Goal: Transaction & Acquisition: Purchase product/service

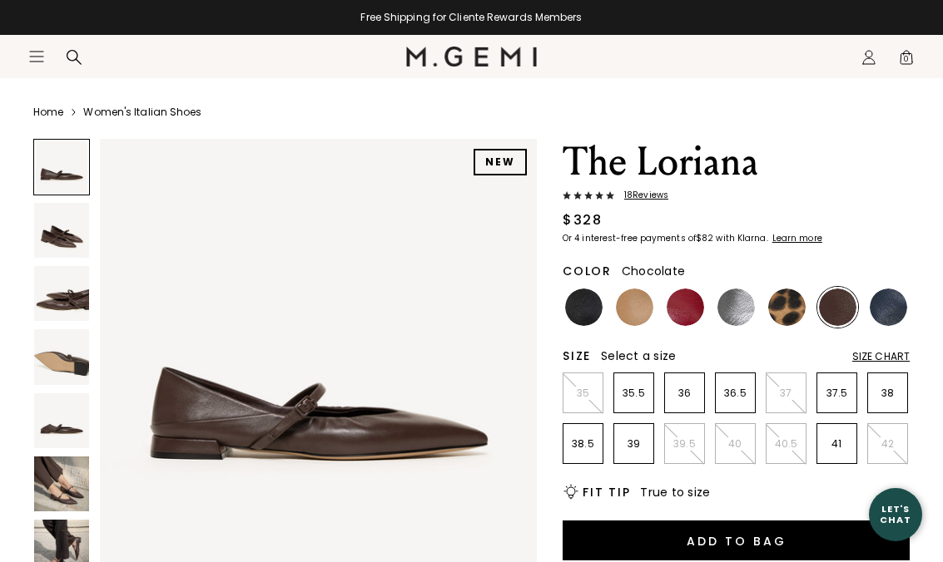
click at [52, 366] on img at bounding box center [61, 356] width 55 height 55
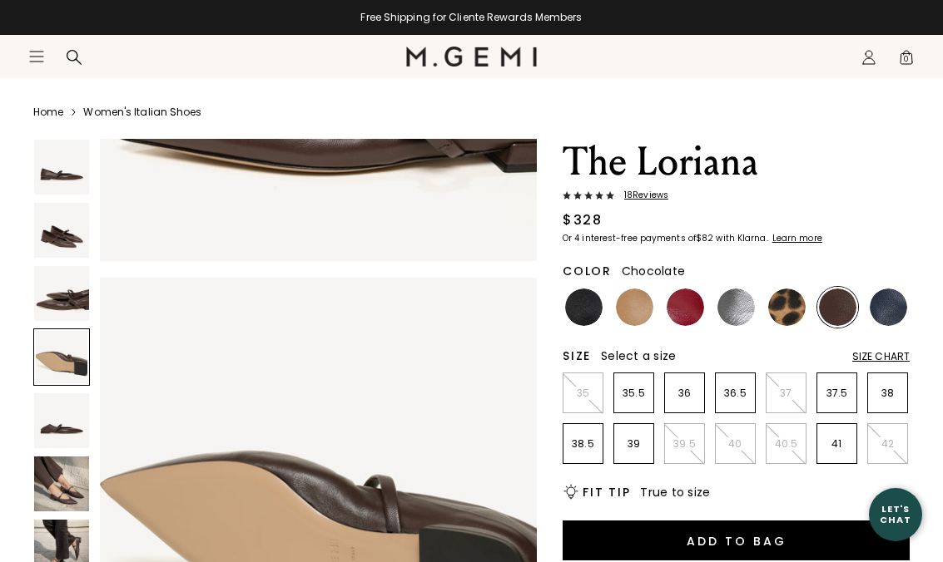
scroll to position [1360, 0]
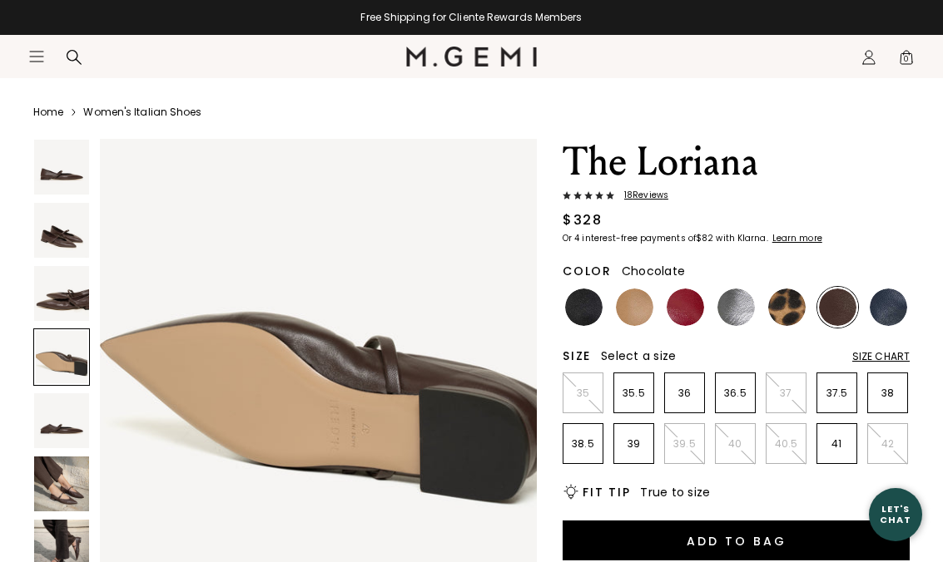
click at [58, 280] on img at bounding box center [61, 293] width 55 height 55
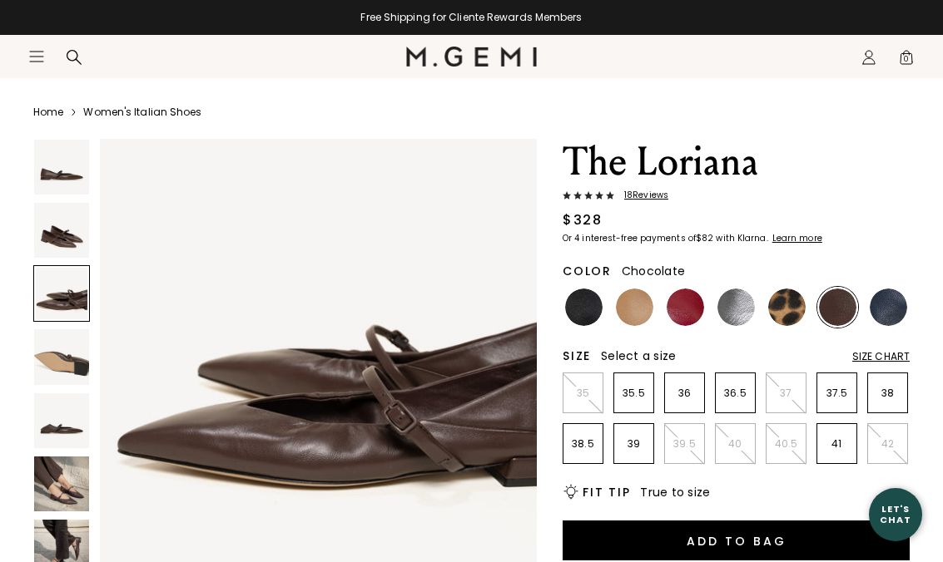
click at [54, 252] on img at bounding box center [61, 230] width 55 height 55
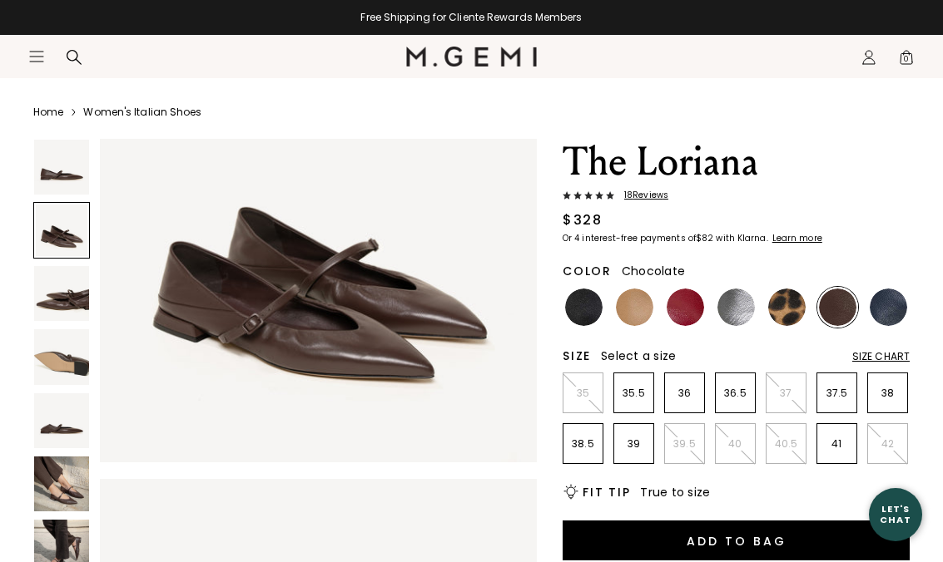
scroll to position [453, 0]
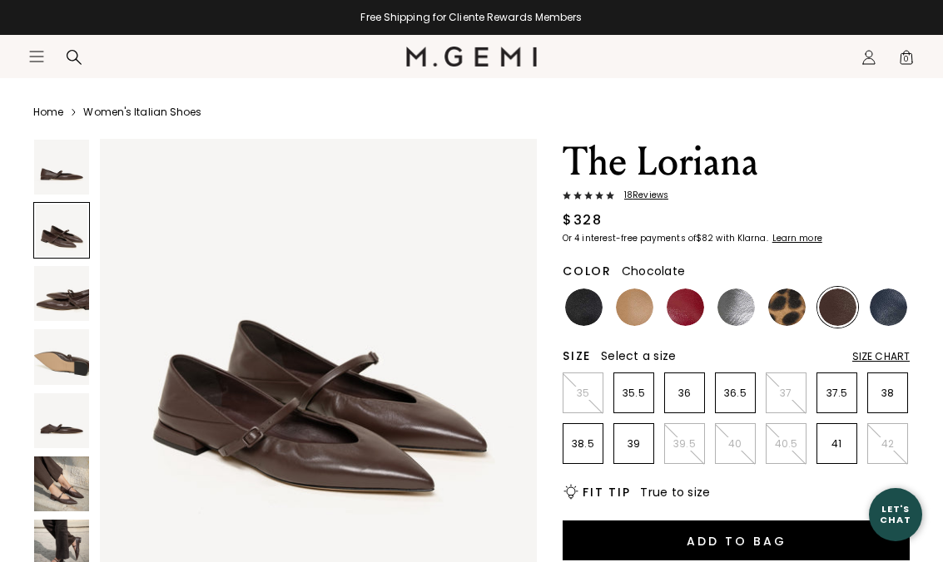
click at [48, 227] on div at bounding box center [61, 230] width 57 height 57
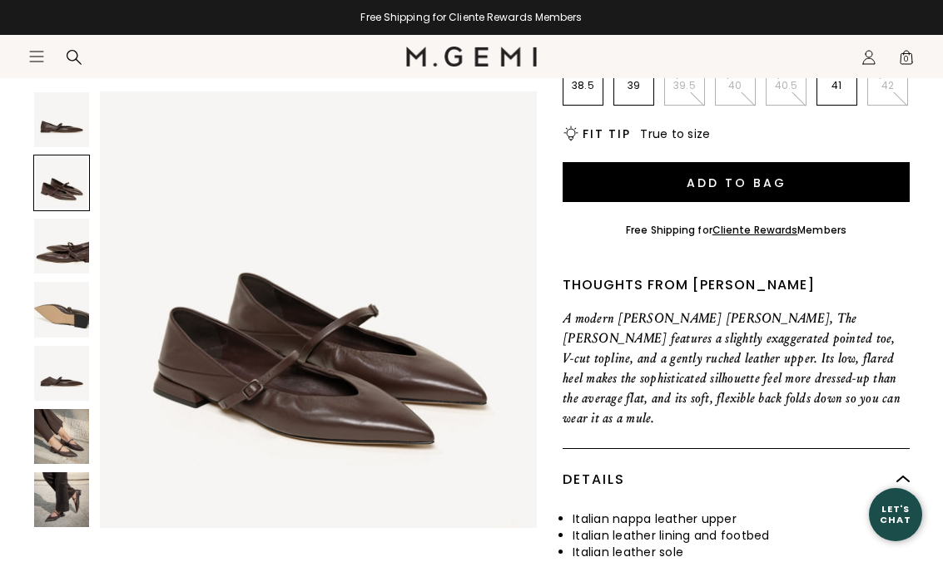
scroll to position [398, 0]
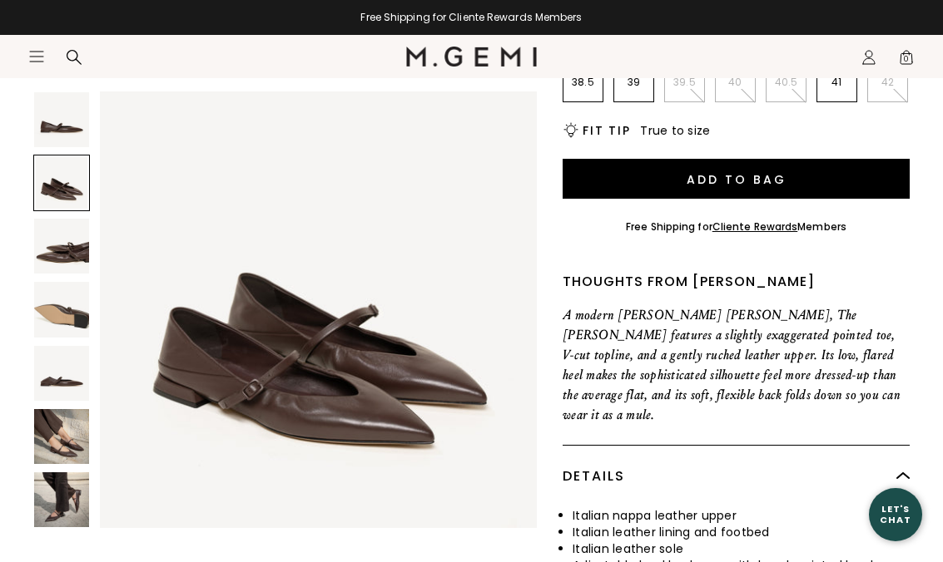
click at [49, 508] on img at bounding box center [61, 500] width 55 height 55
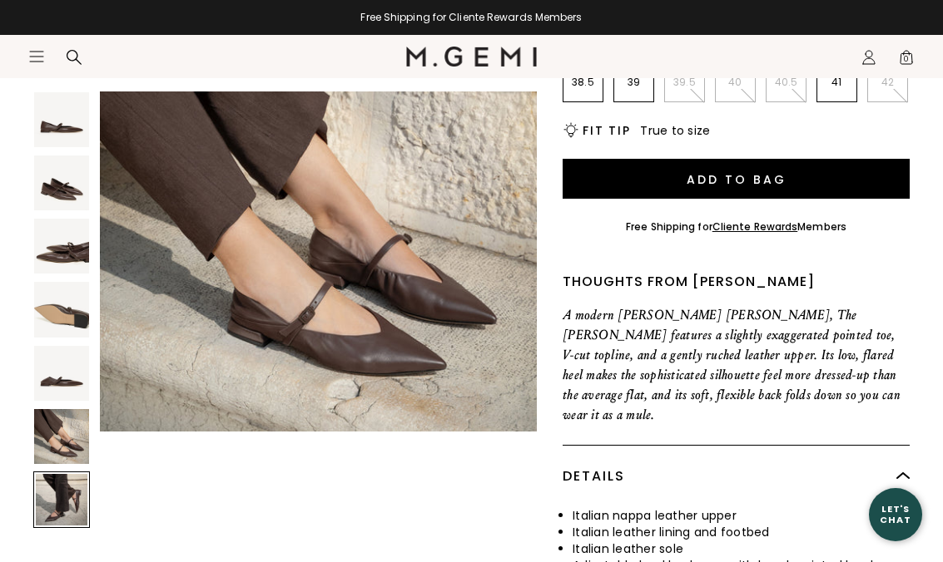
scroll to position [2720, 0]
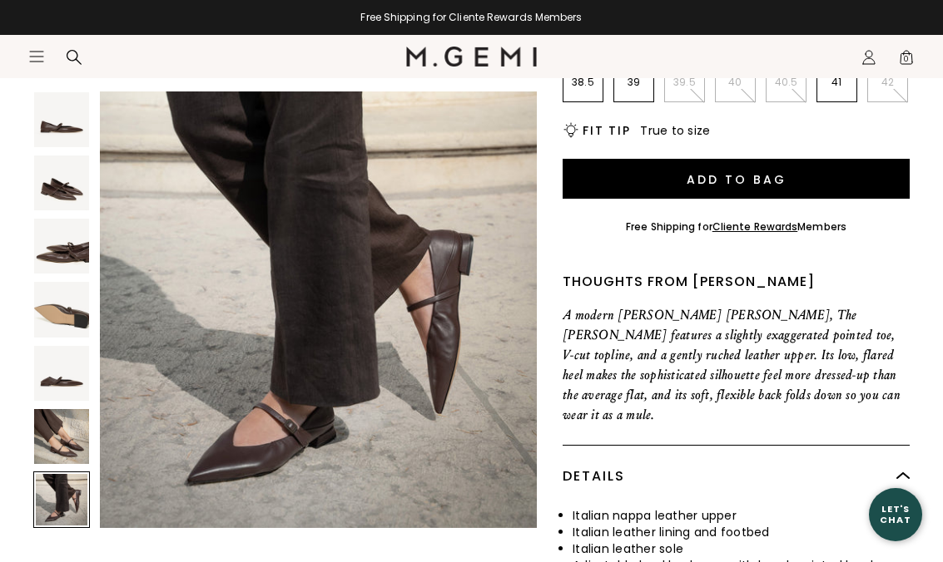
click at [52, 463] on img at bounding box center [61, 436] width 55 height 55
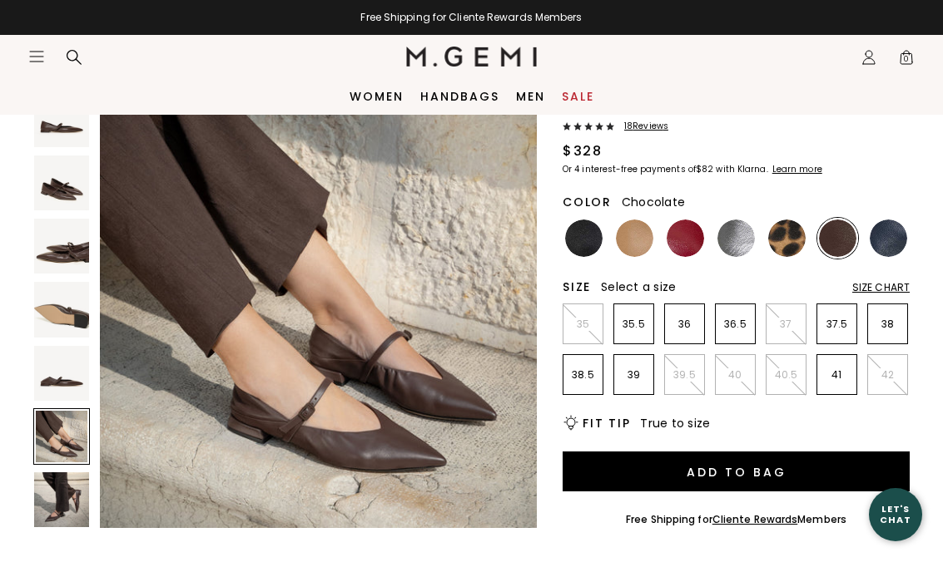
scroll to position [0, 0]
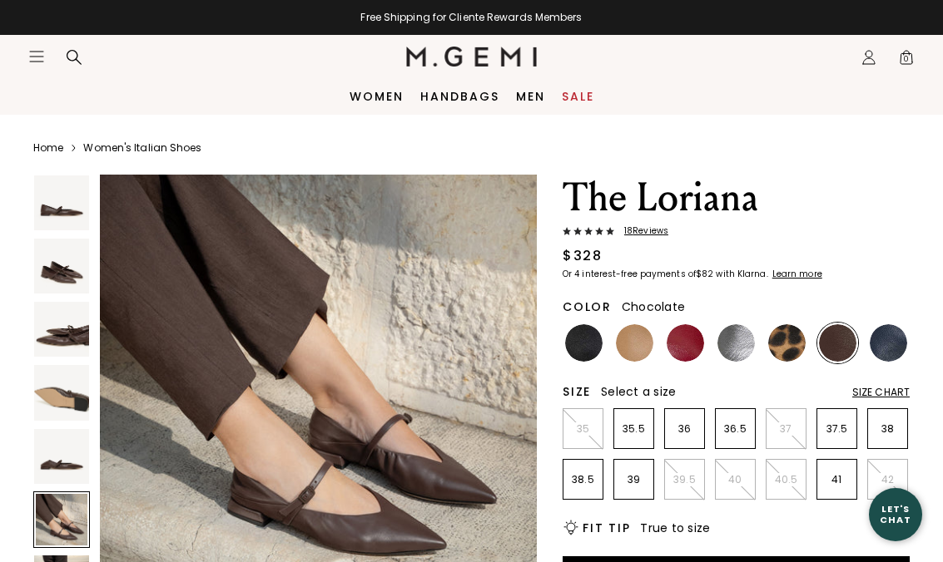
click at [384, 95] on link "Women" at bounding box center [376, 96] width 54 height 13
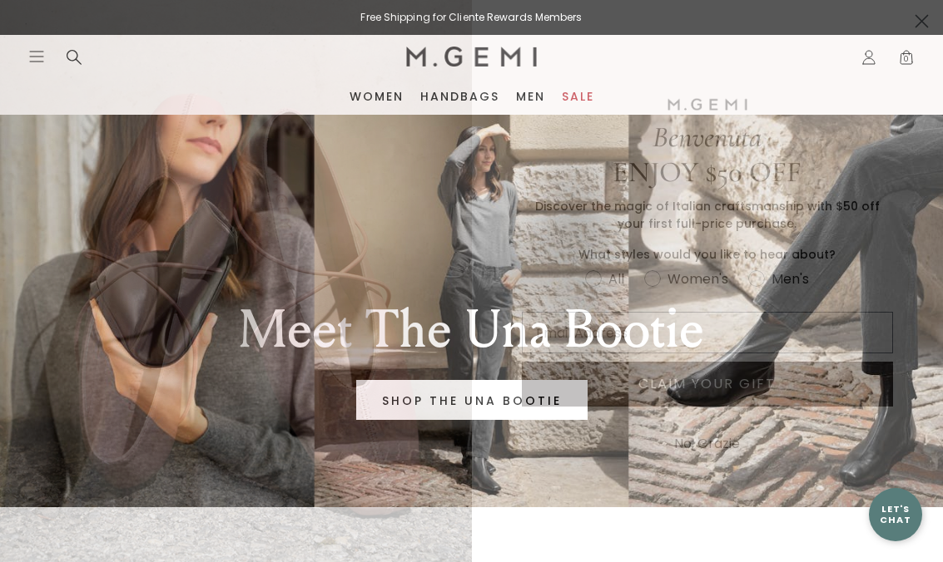
click at [914, 22] on circle "Close dialog" at bounding box center [921, 20] width 27 height 27
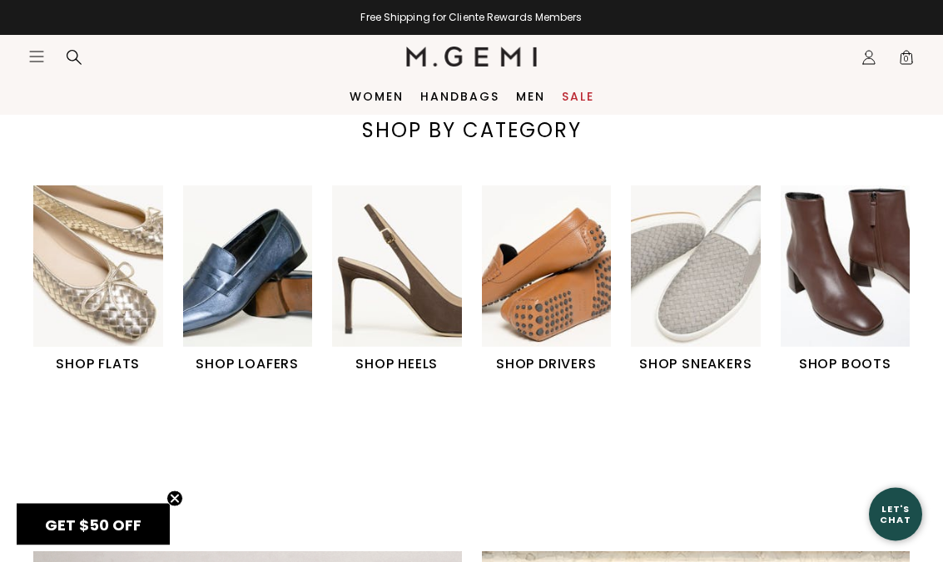
scroll to position [402, 0]
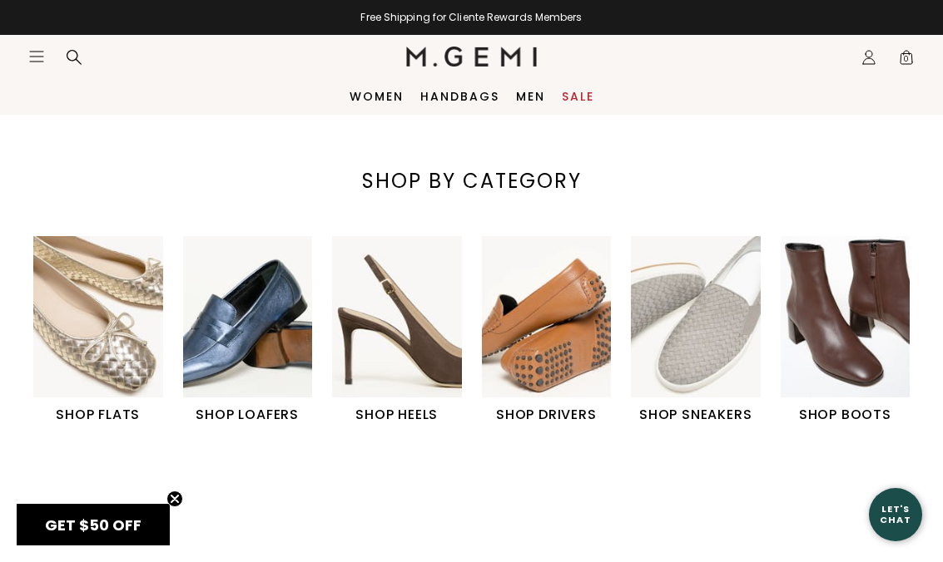
click at [102, 321] on img "1 / 6" at bounding box center [98, 316] width 130 height 161
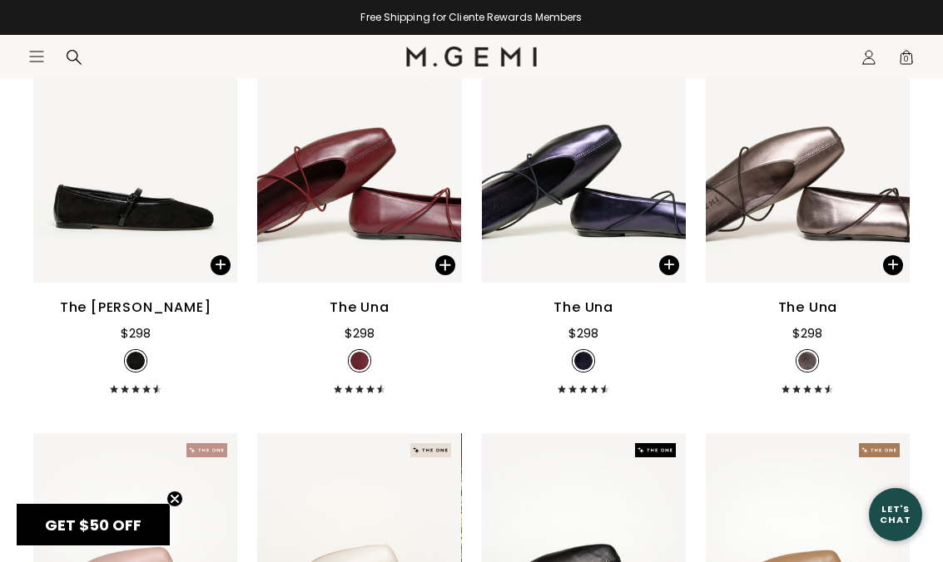
scroll to position [2880, 0]
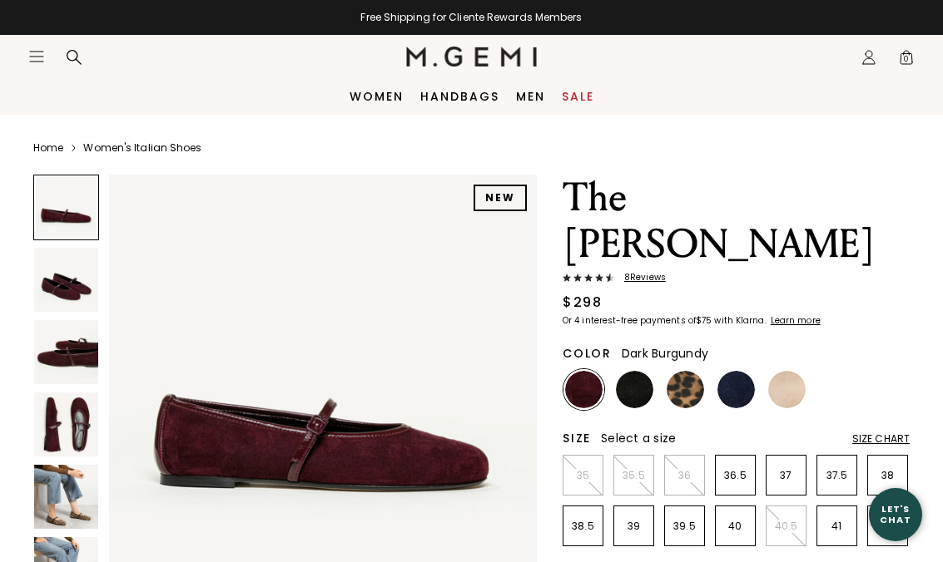
click at [64, 428] on img at bounding box center [66, 425] width 64 height 64
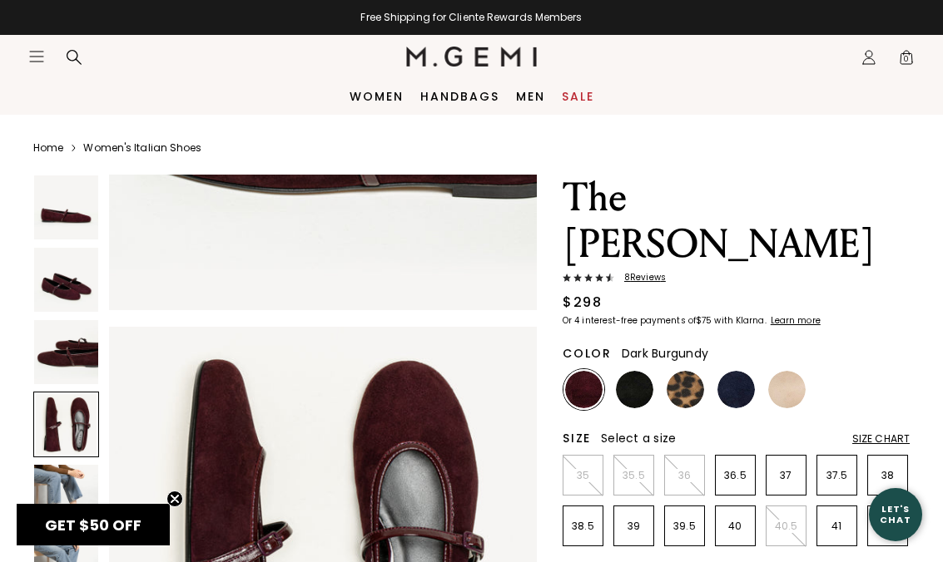
scroll to position [1333, 0]
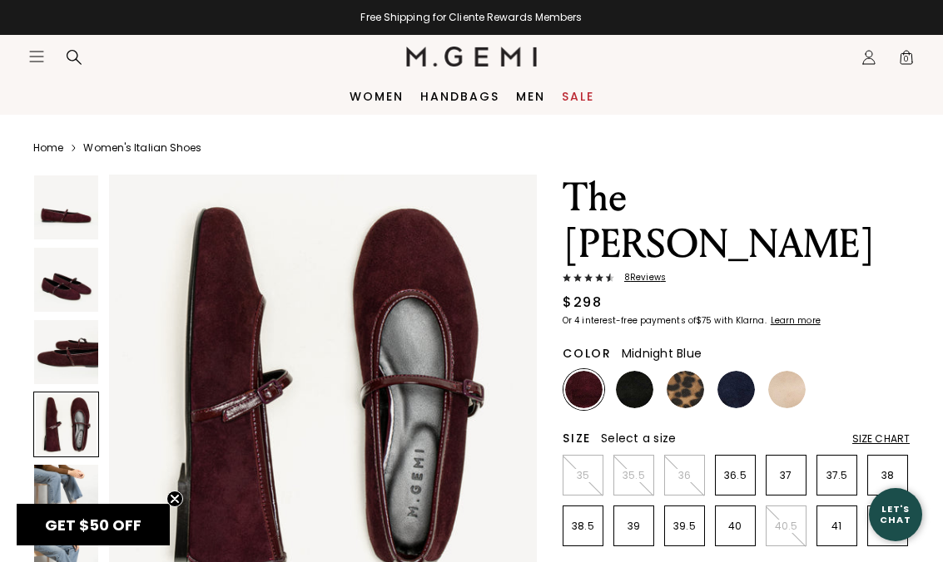
click at [736, 371] on img at bounding box center [735, 389] width 37 height 37
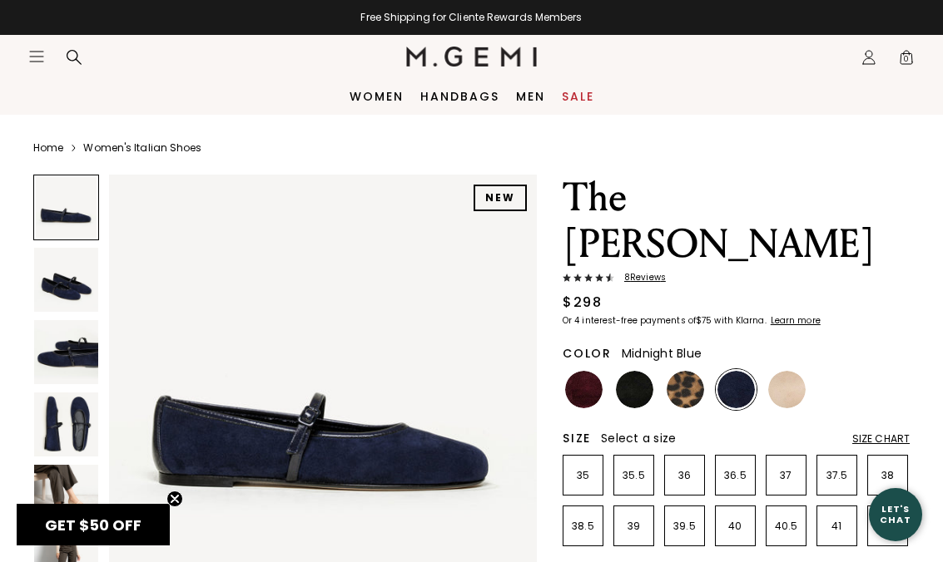
click at [48, 438] on img at bounding box center [66, 425] width 64 height 64
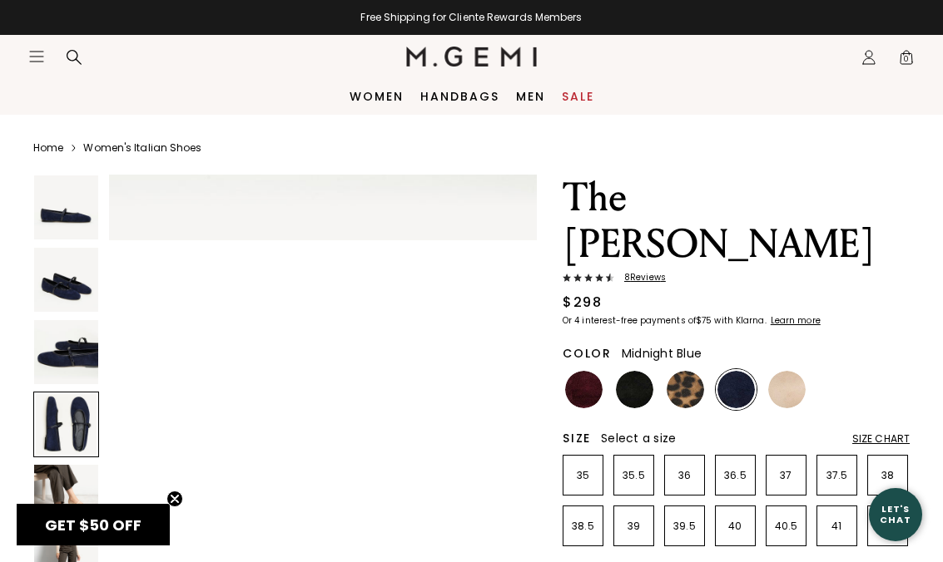
scroll to position [1333, 0]
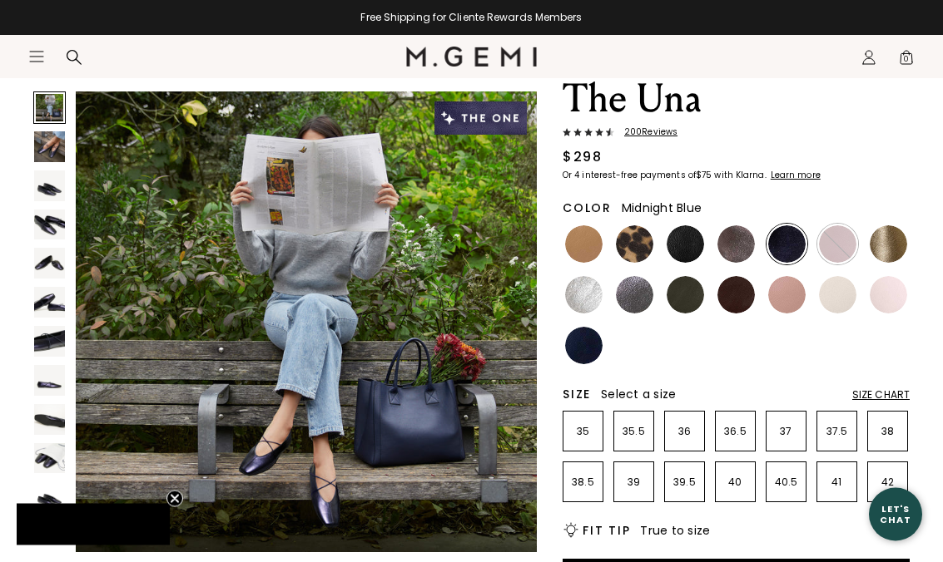
scroll to position [99, 0]
click at [47, 263] on img at bounding box center [49, 263] width 31 height 31
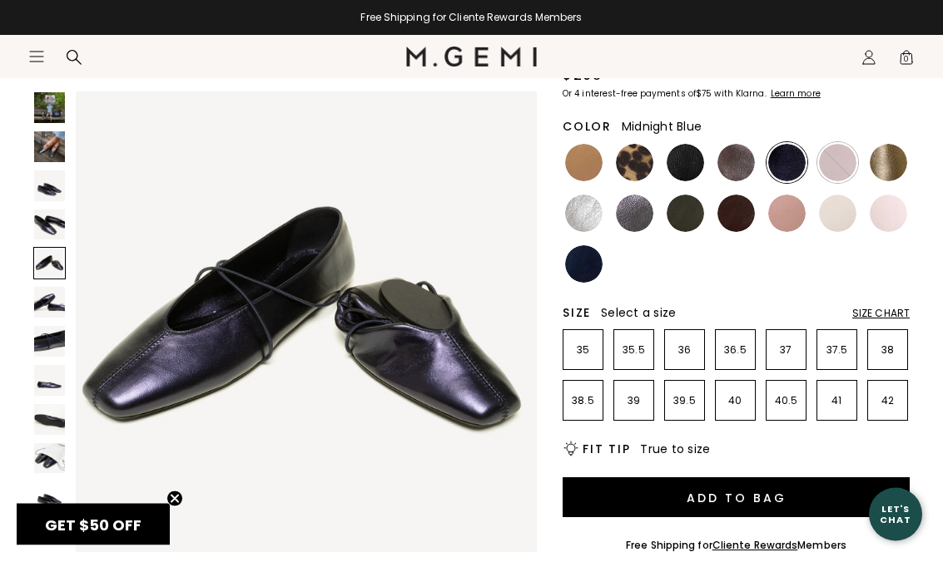
scroll to position [181, 0]
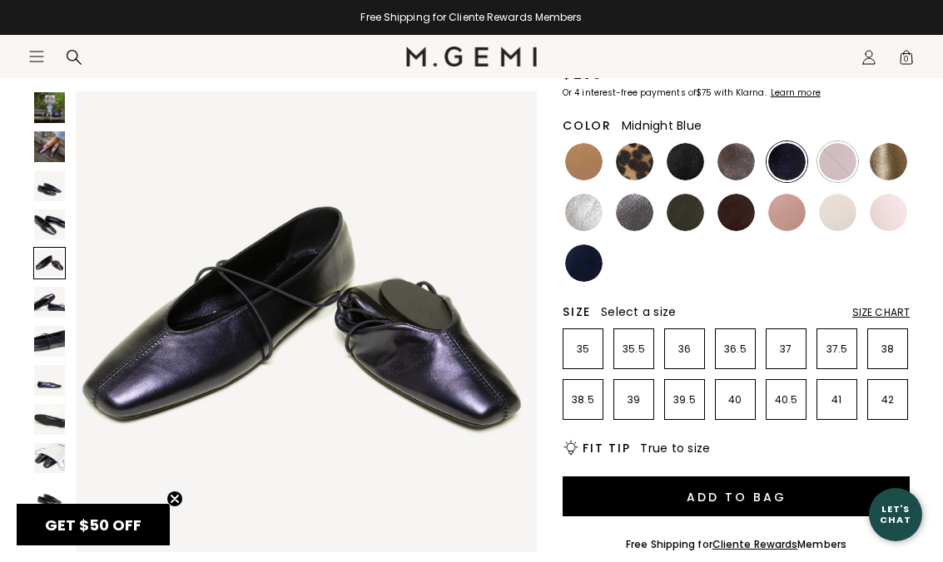
click at [39, 375] on img at bounding box center [49, 380] width 31 height 31
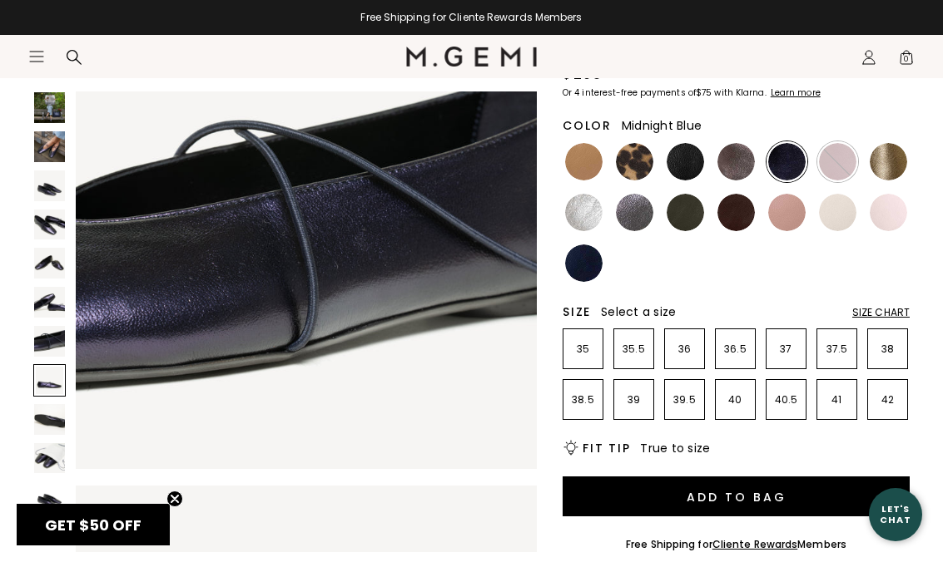
scroll to position [3344, 0]
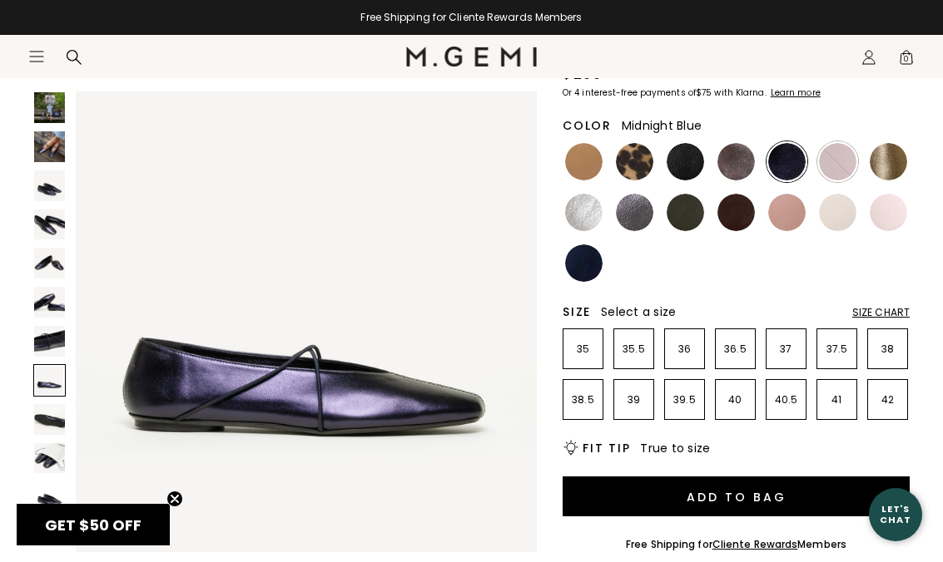
click at [39, 337] on img at bounding box center [49, 341] width 31 height 31
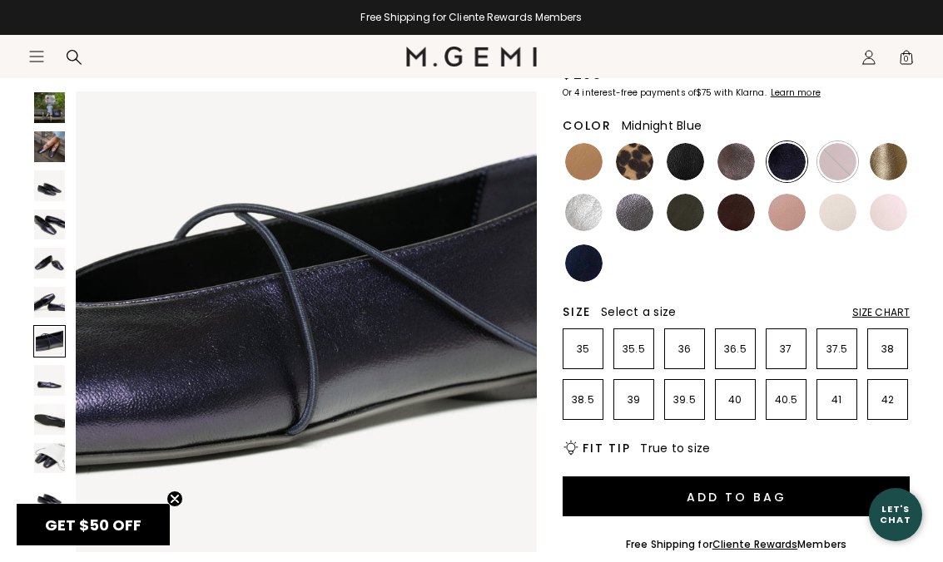
click at [45, 287] on img at bounding box center [49, 302] width 31 height 31
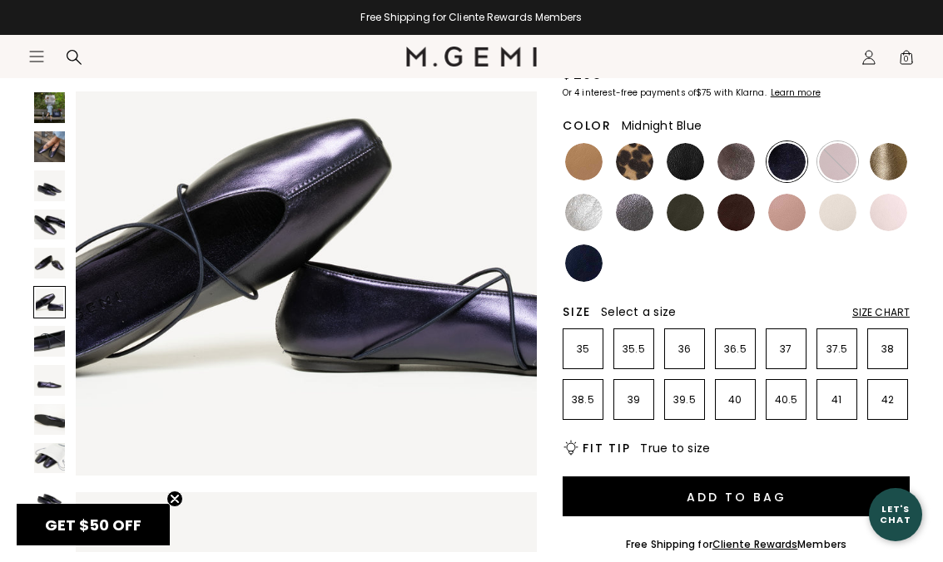
scroll to position [2389, 0]
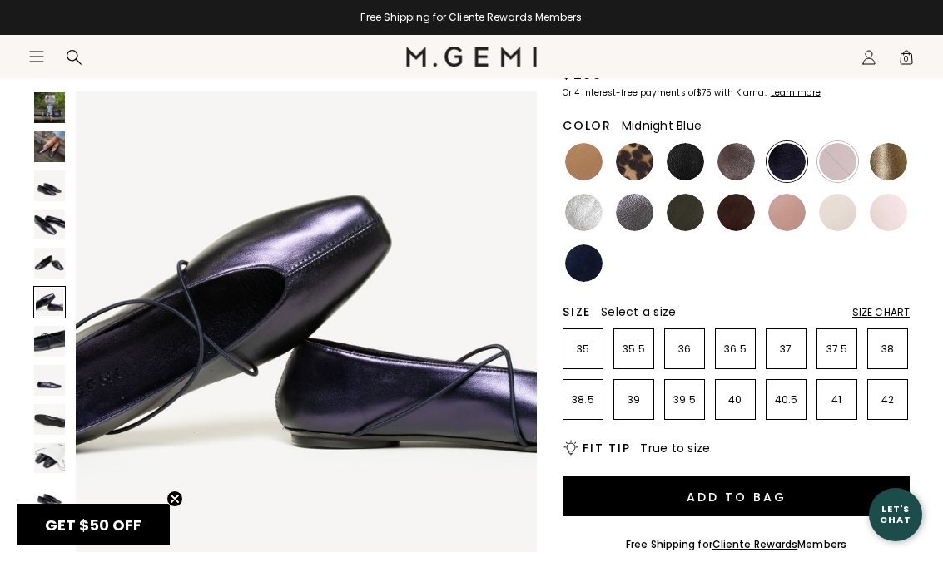
click at [48, 394] on img at bounding box center [49, 380] width 31 height 31
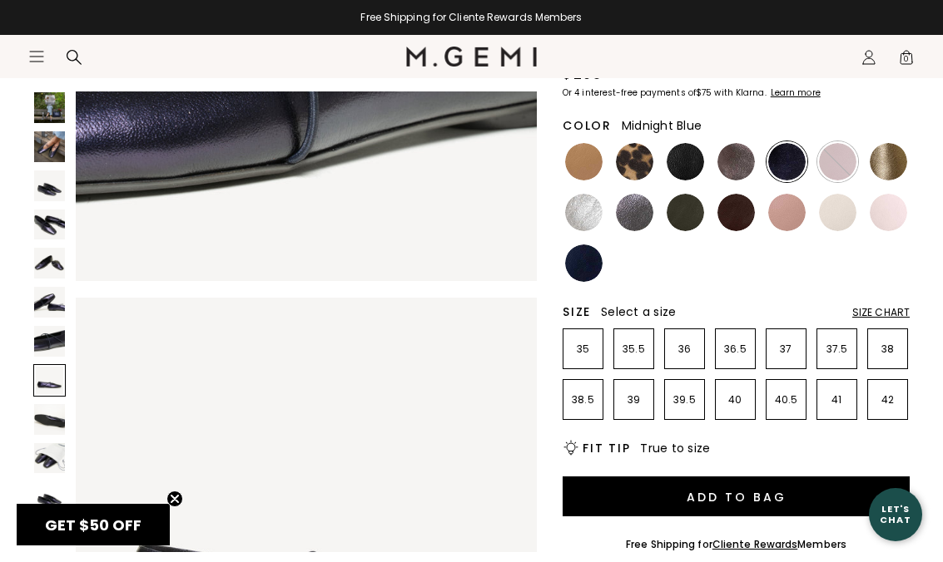
scroll to position [3344, 0]
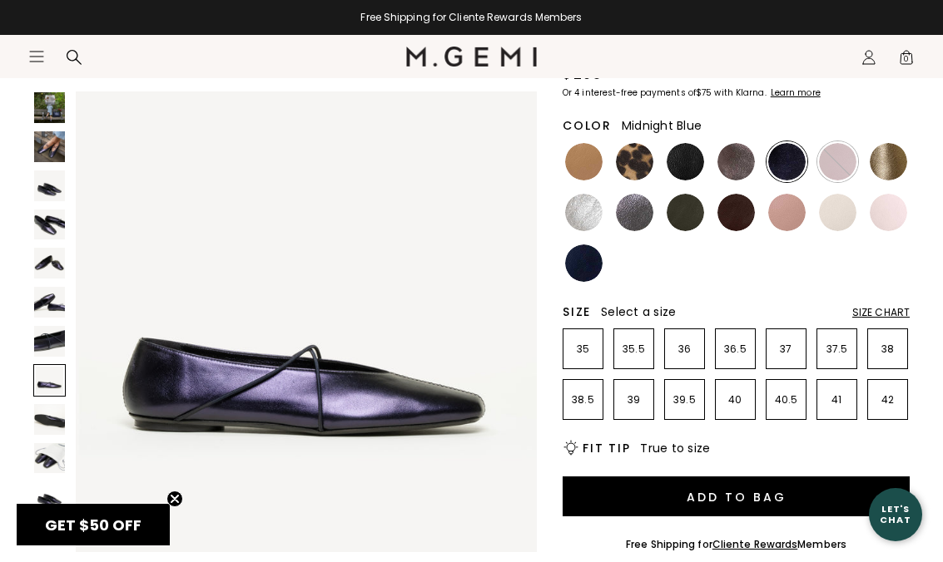
click at [37, 468] on img at bounding box center [49, 458] width 31 height 31
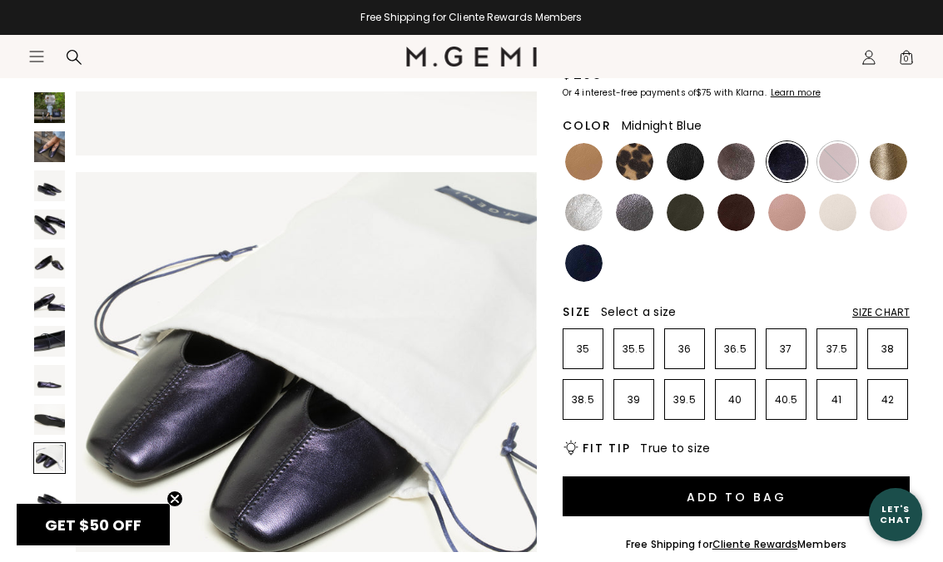
scroll to position [4299, 0]
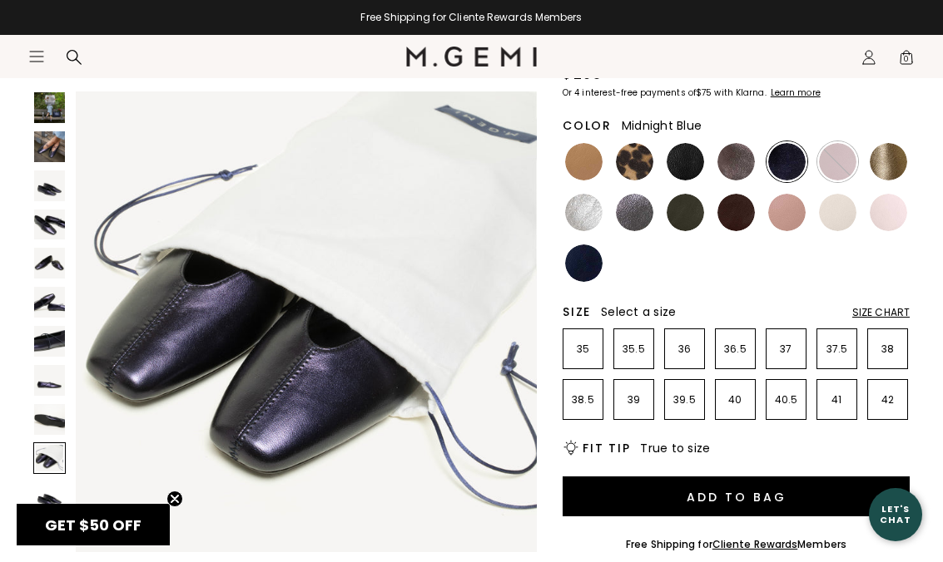
click at [48, 471] on div at bounding box center [49, 459] width 32 height 32
click at [47, 494] on img at bounding box center [49, 497] width 31 height 31
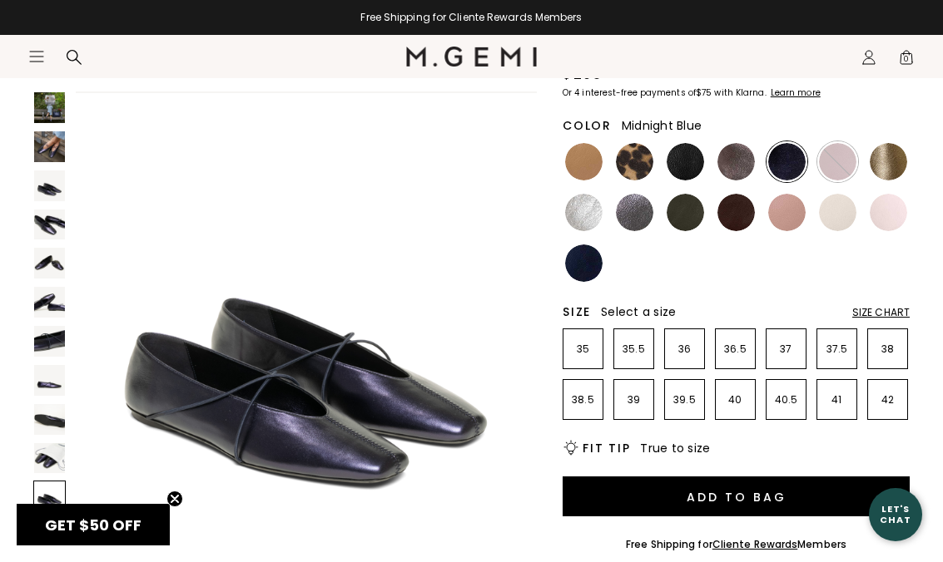
scroll to position [4777, 0]
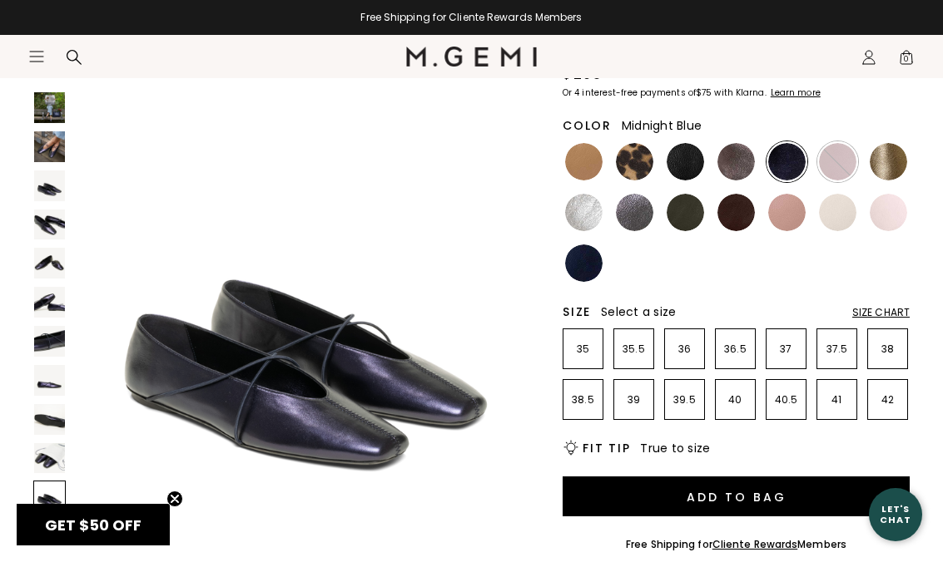
click at [45, 217] on img at bounding box center [49, 225] width 31 height 31
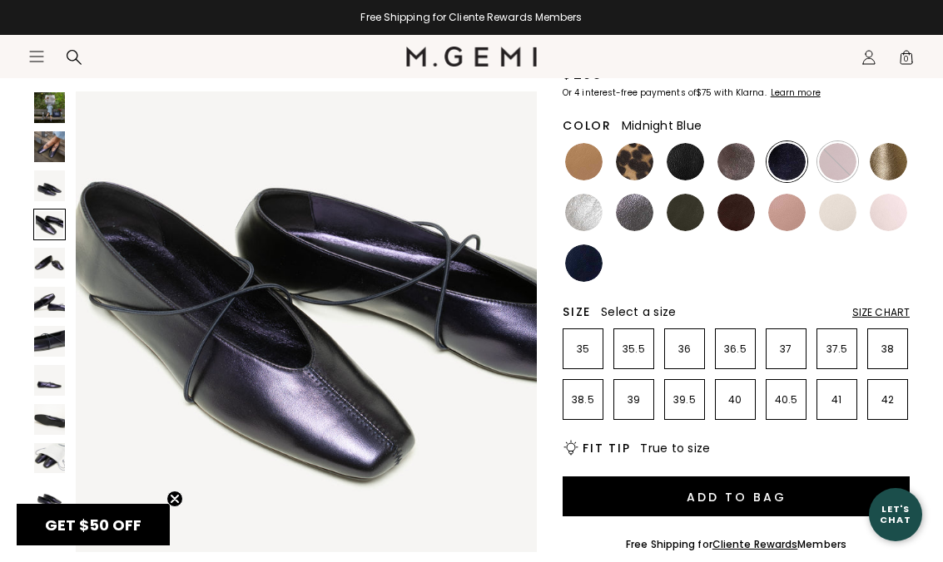
click at [45, 144] on img at bounding box center [49, 146] width 31 height 31
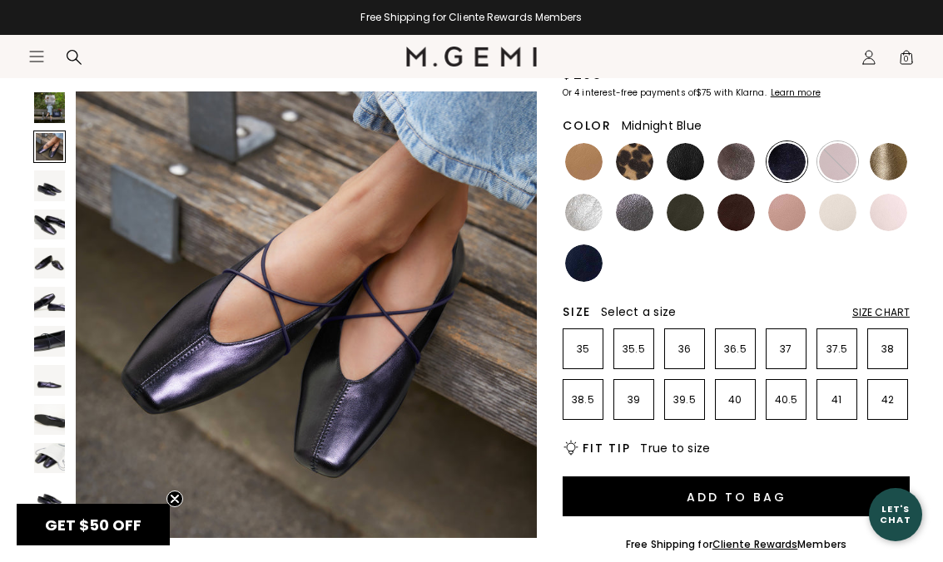
scroll to position [478, 0]
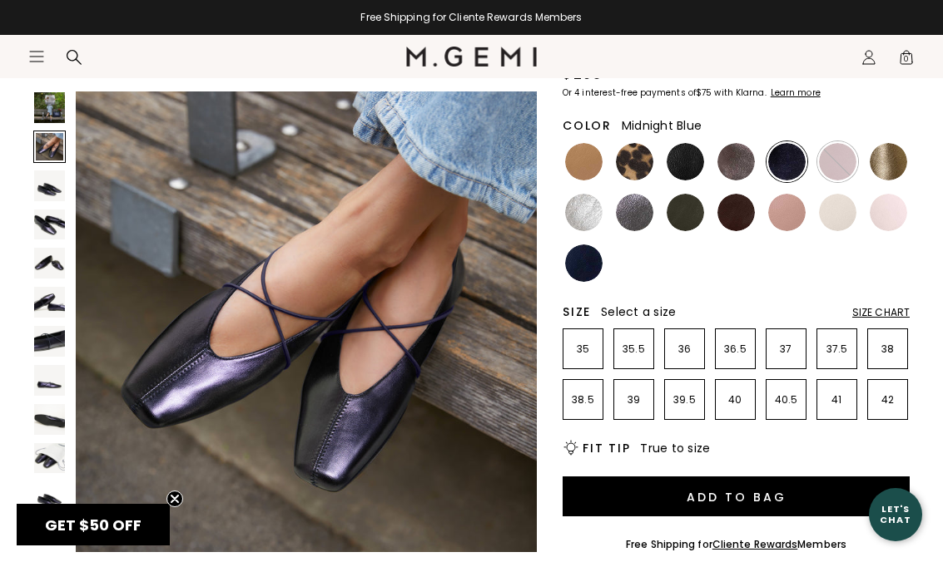
click at [35, 100] on section "Icons/20x20/hamburger@2x Women Shop All Shoes New Arrivals Bestsellers Essentia…" at bounding box center [471, 75] width 943 height 80
click at [53, 261] on img at bounding box center [49, 263] width 31 height 31
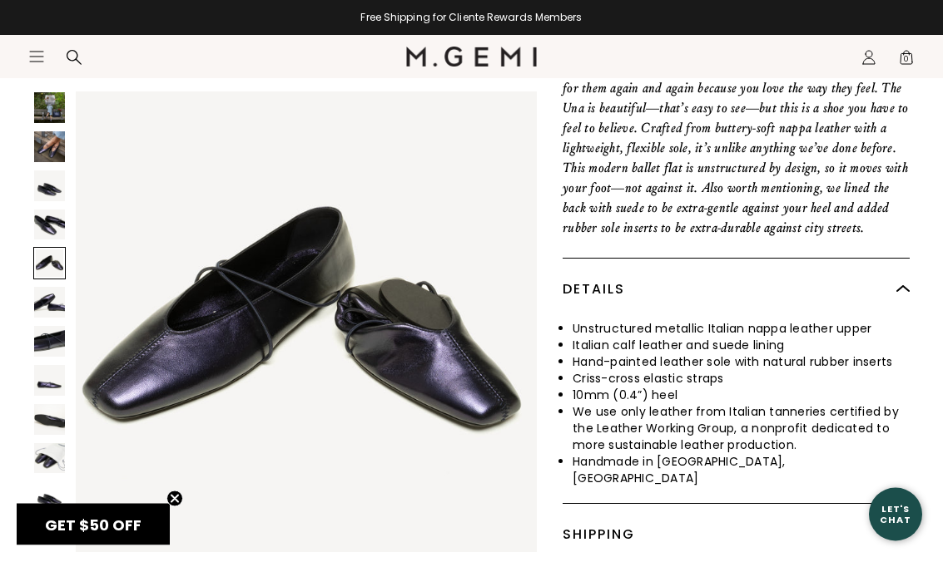
scroll to position [755, 0]
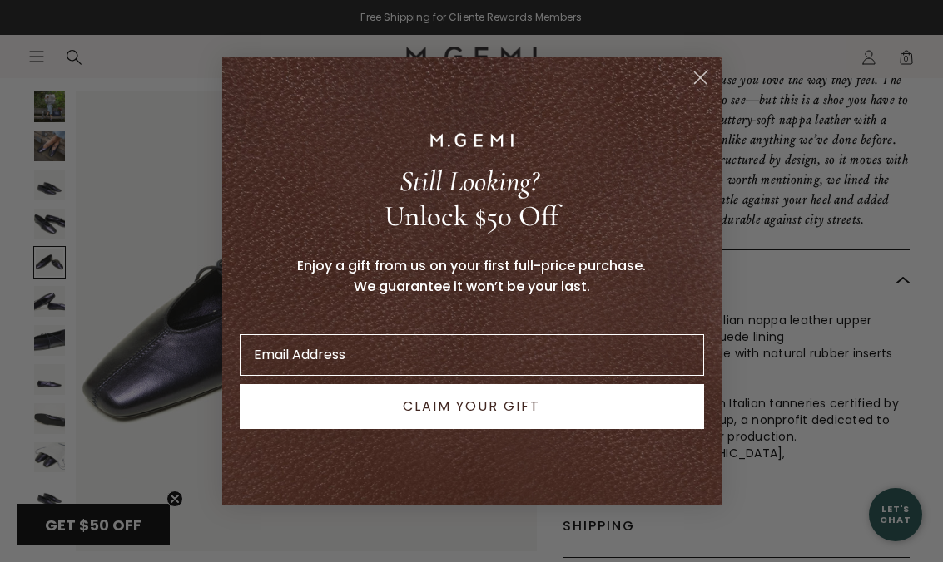
click at [698, 84] on icon "Close dialog" at bounding box center [700, 78] width 12 height 12
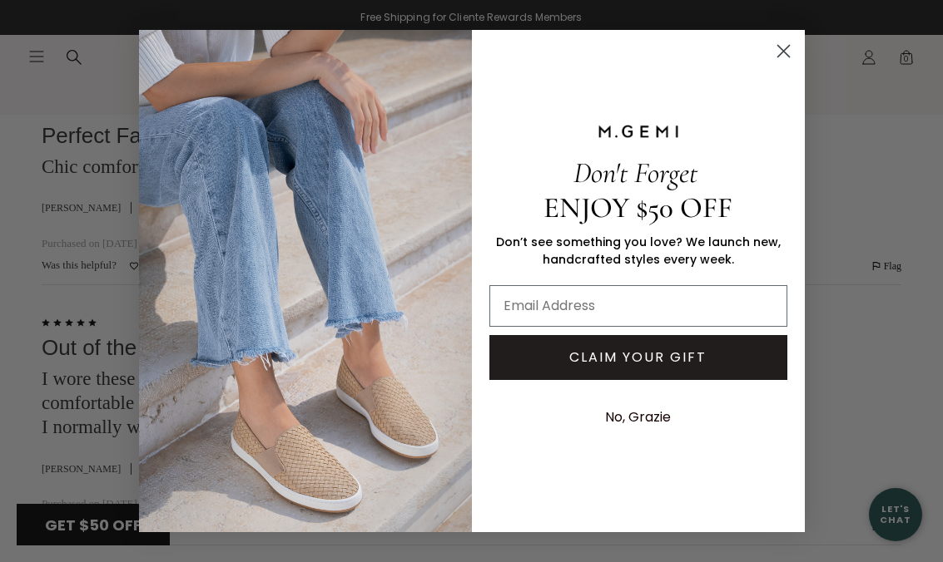
scroll to position [5137, 0]
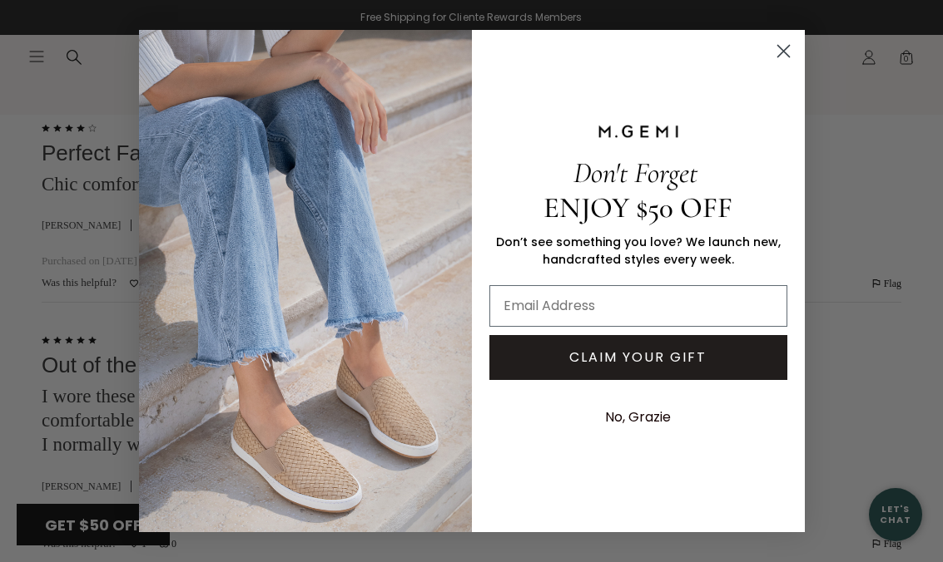
click at [787, 44] on circle "Close dialog" at bounding box center [782, 50] width 27 height 27
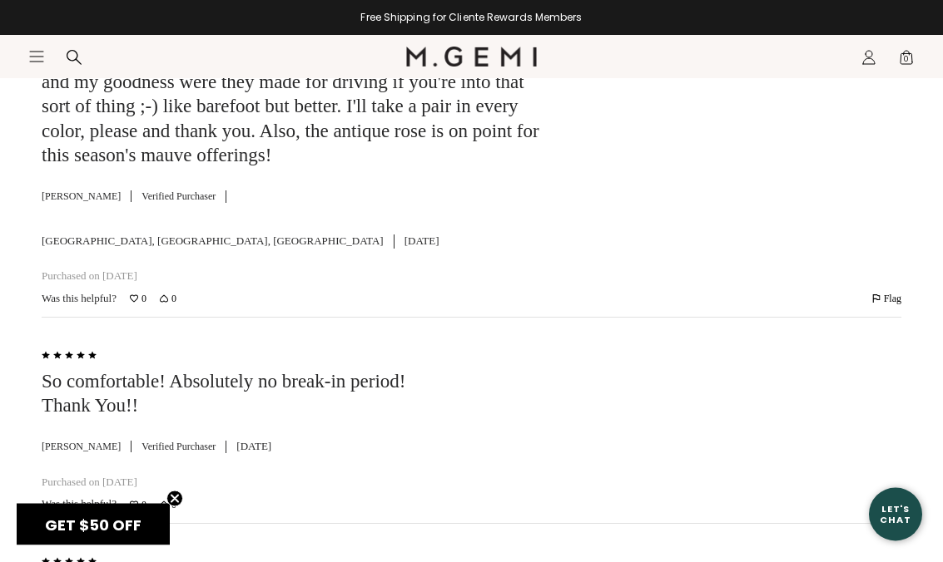
scroll to position [4470, 0]
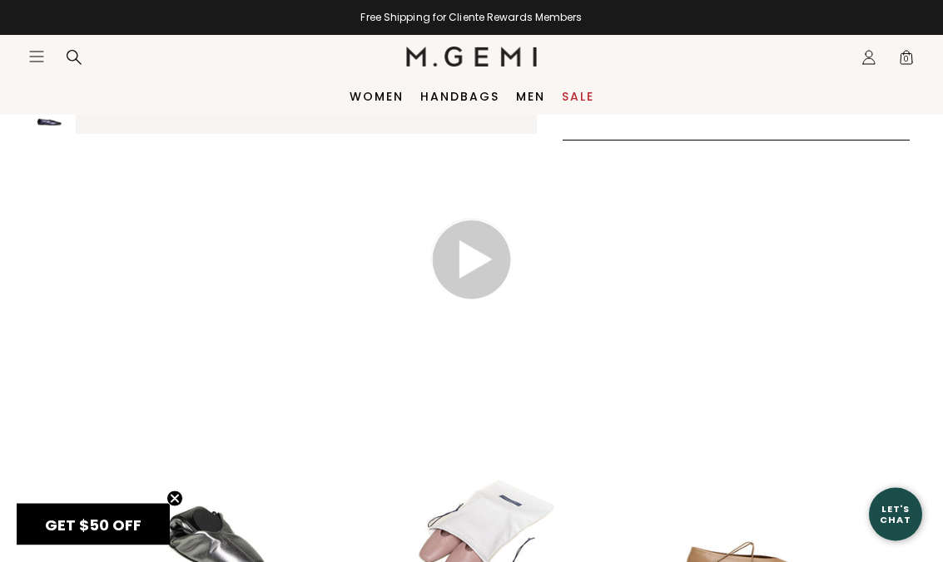
scroll to position [1092, 0]
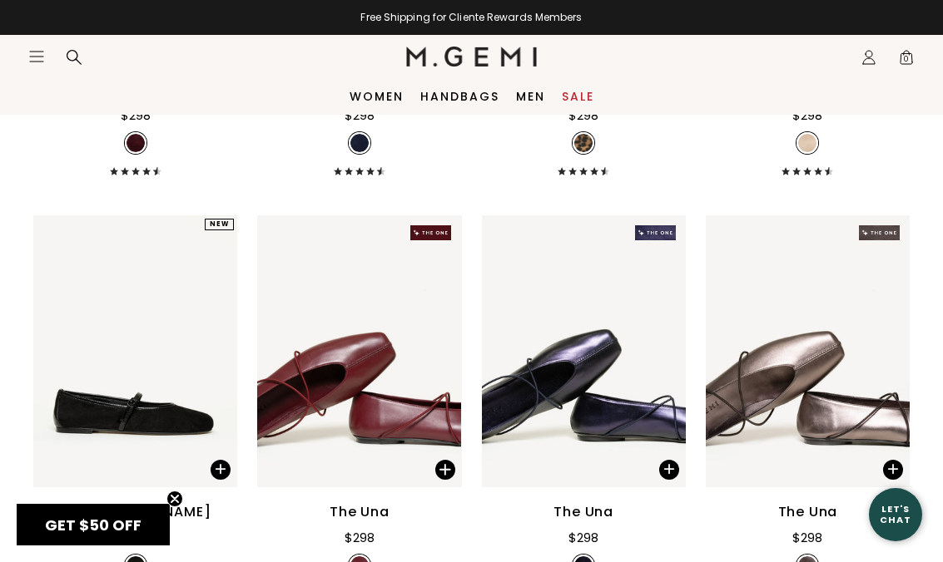
scroll to position [2769, 0]
